Goal: Information Seeking & Learning: Learn about a topic

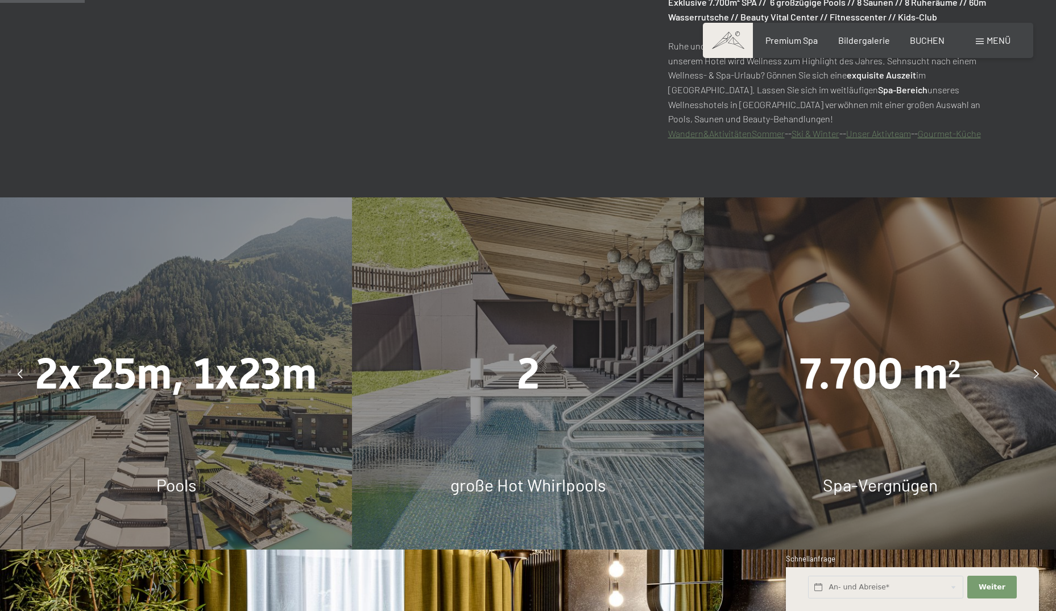
scroll to position [682, 0]
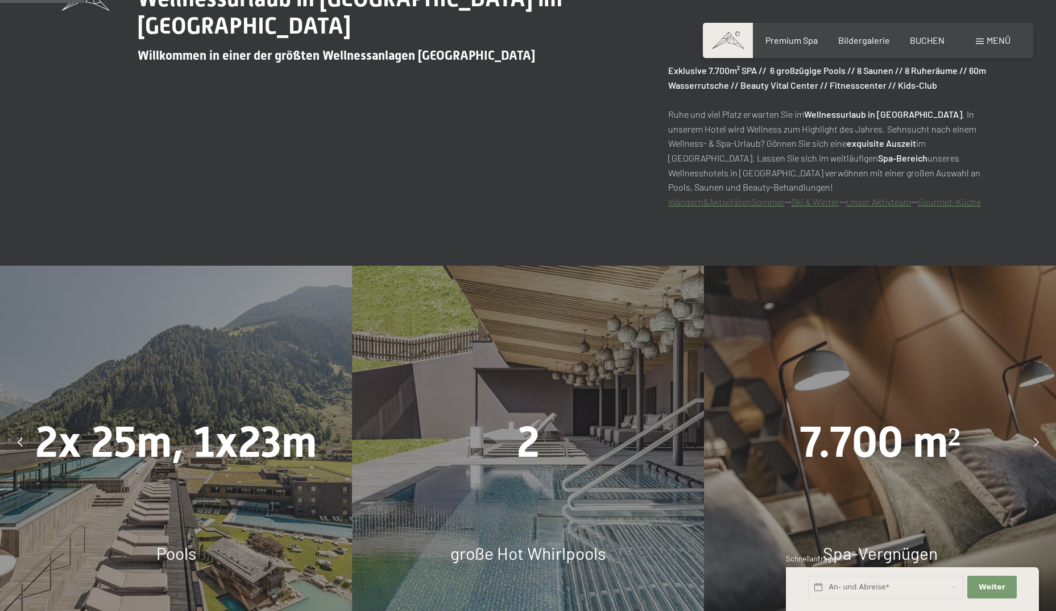
click at [1035, 440] on icon at bounding box center [1036, 441] width 5 height 9
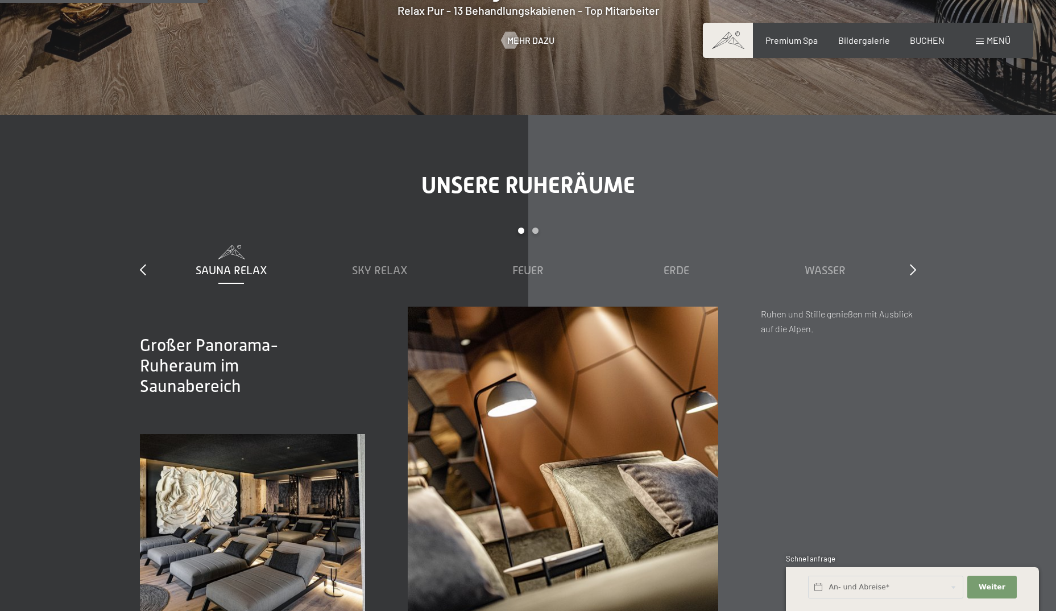
scroll to position [1705, 0]
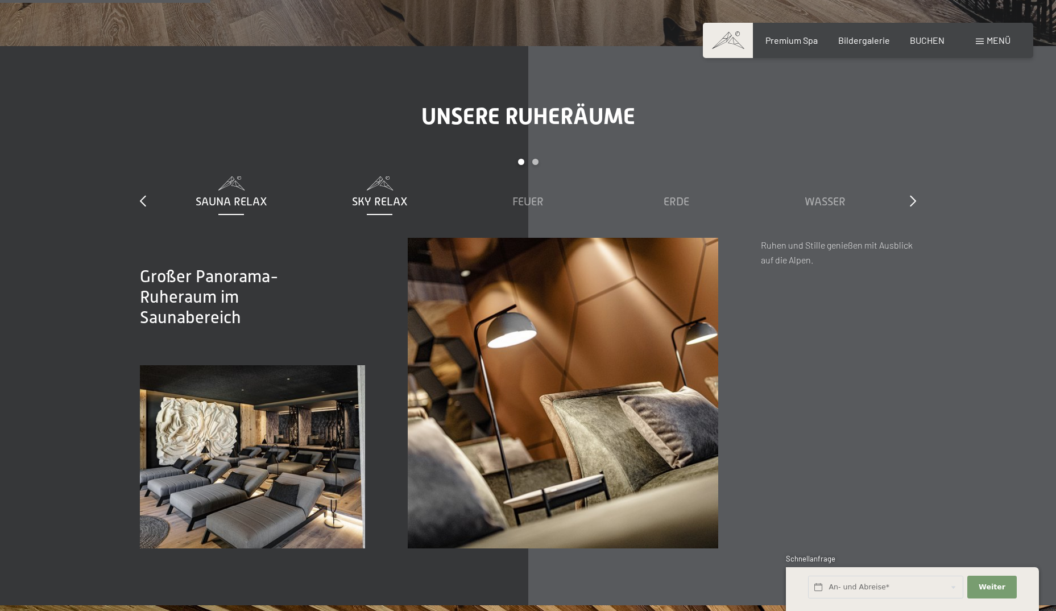
click at [362, 200] on span "Sky Relax" at bounding box center [380, 201] width 56 height 13
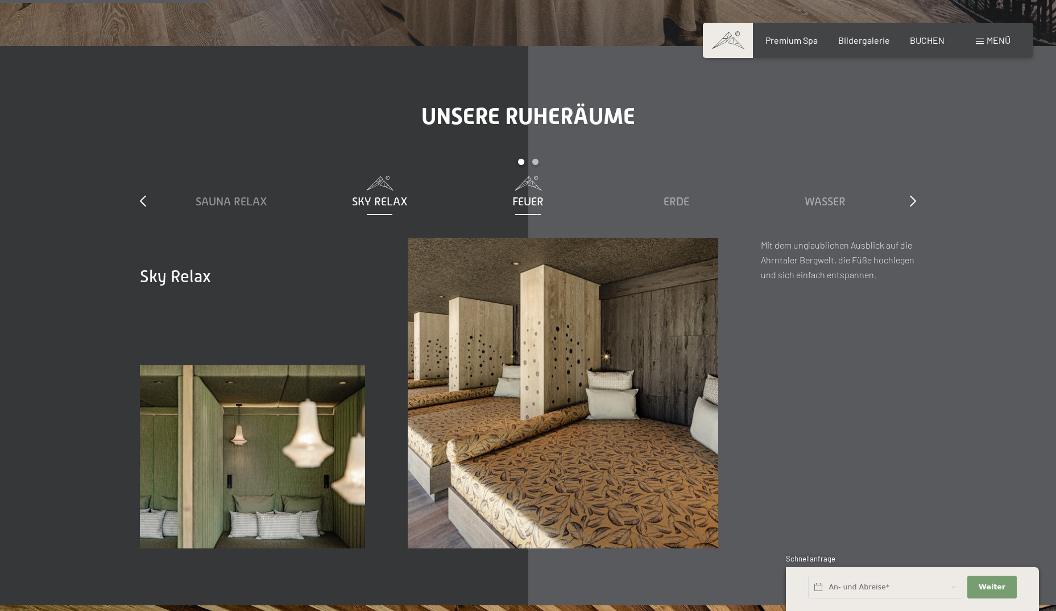
click at [534, 197] on span "Feuer" at bounding box center [527, 201] width 31 height 13
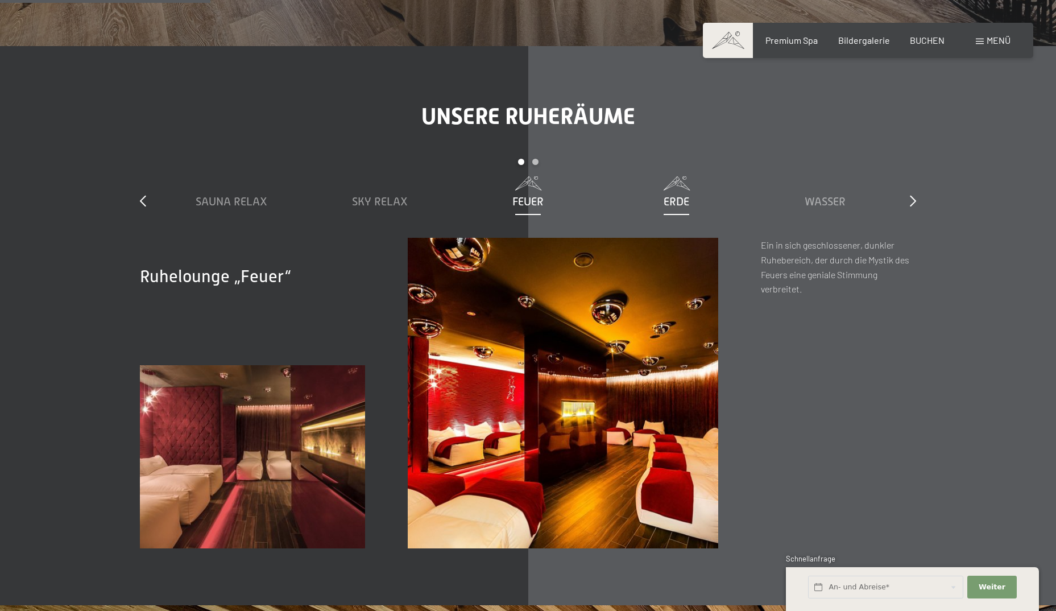
click at [686, 203] on span "Erde" at bounding box center [676, 201] width 26 height 13
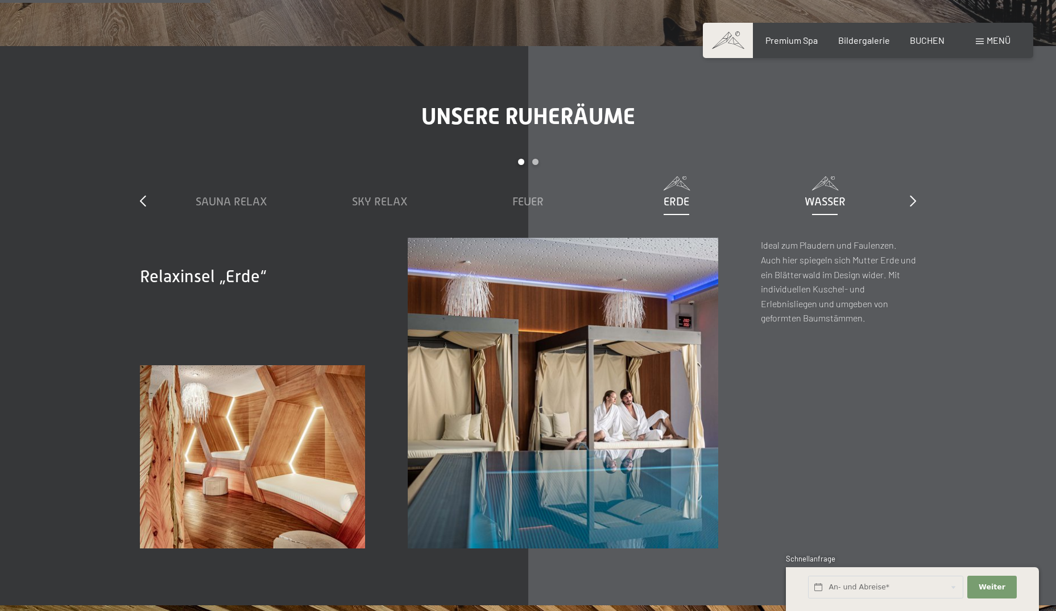
click at [817, 198] on span "Wasser" at bounding box center [824, 201] width 41 height 13
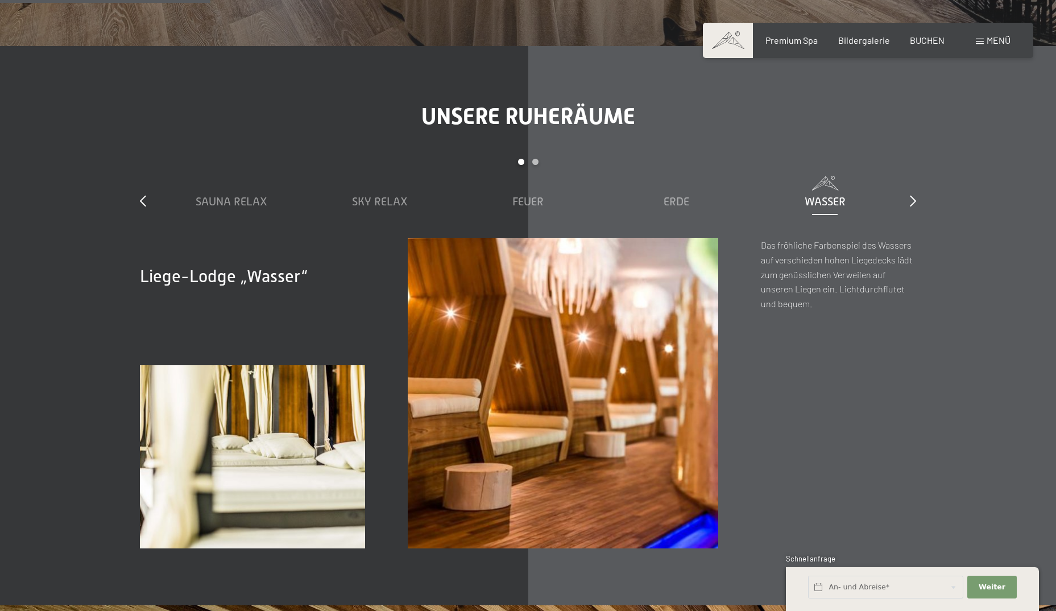
click at [902, 201] on div "slide 1 to 5 of 7 Sauna Relax Sky Relax [PERSON_NAME] Erde [PERSON_NAME] [PERSO…" at bounding box center [528, 198] width 776 height 79
click at [912, 202] on icon at bounding box center [913, 200] width 6 height 11
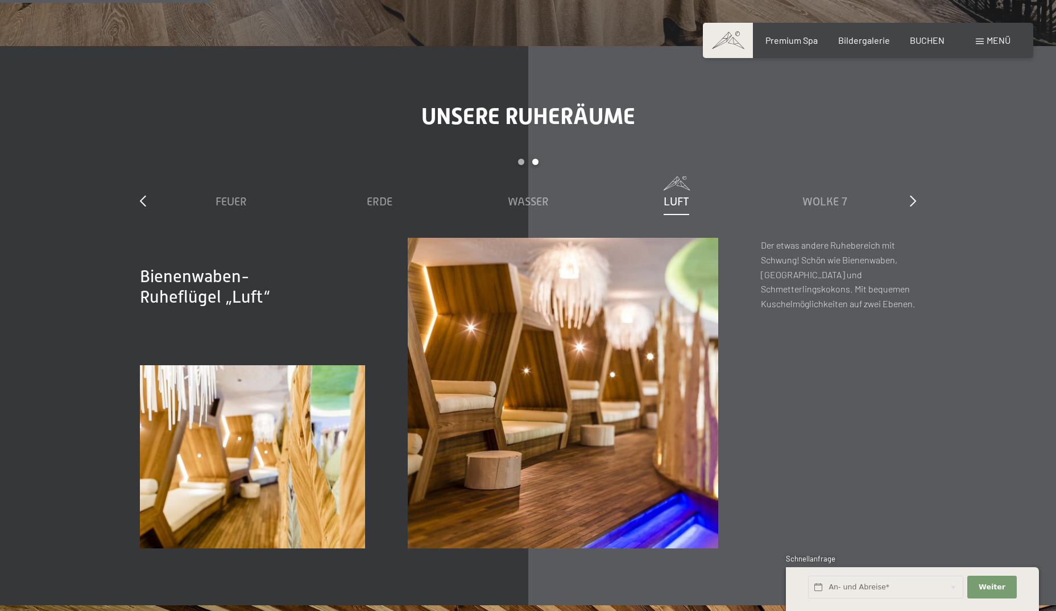
click at [666, 200] on span "Luft" at bounding box center [676, 201] width 26 height 13
click at [905, 208] on div "slide 2 to 6 of 7 Sauna Relax Sky Relax [PERSON_NAME] Erde [PERSON_NAME] [PERSO…" at bounding box center [528, 198] width 776 height 79
click at [911, 202] on icon at bounding box center [913, 200] width 6 height 11
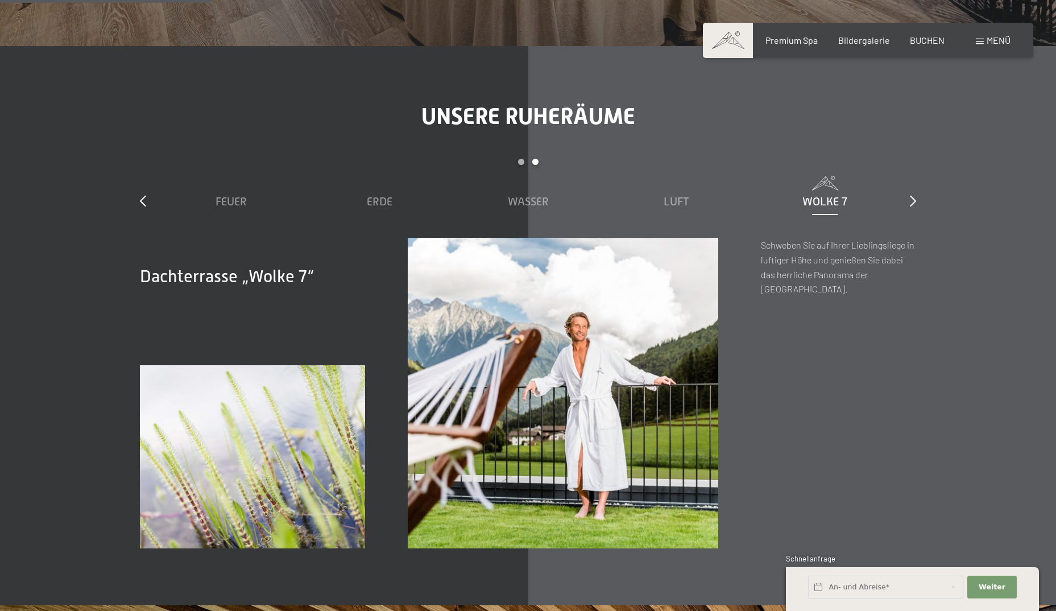
click at [908, 202] on div "slide 3 to 7 of 7 Sauna Relax Sky Relax [PERSON_NAME] Erde [PERSON_NAME] [PERSO…" at bounding box center [528, 198] width 776 height 79
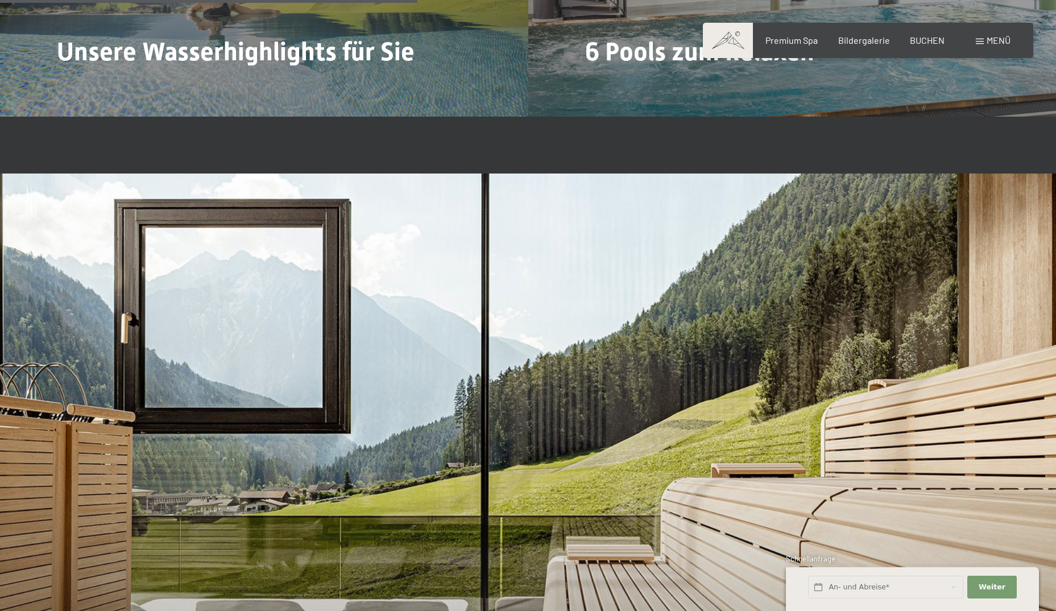
scroll to position [3468, 0]
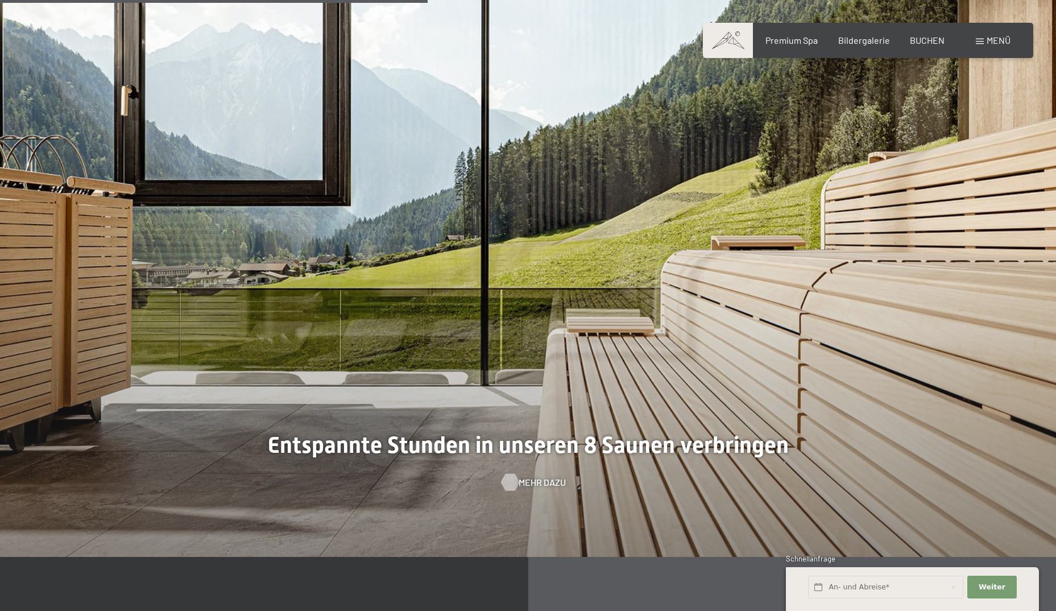
click at [545, 482] on span "Mehr dazu" at bounding box center [541, 482] width 47 height 13
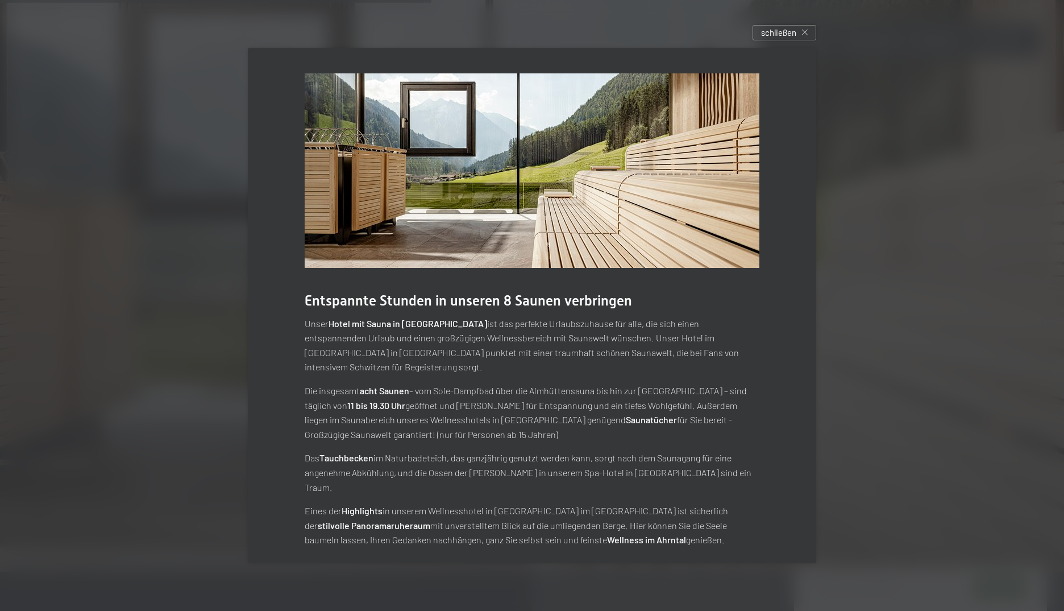
click at [801, 40] on div "schließen" at bounding box center [785, 32] width 64 height 15
